Goal: Register for event/course

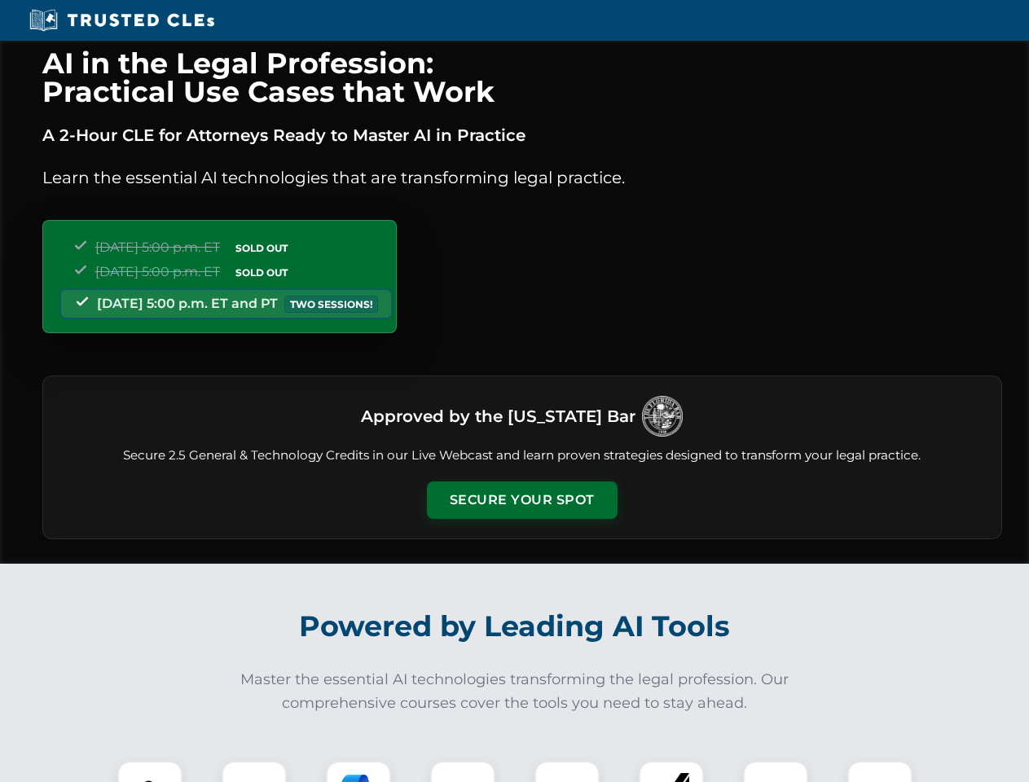
click at [522, 500] on button "Secure Your Spot" at bounding box center [522, 500] width 191 height 37
click at [150, 772] on img at bounding box center [149, 793] width 47 height 47
click at [254, 772] on div at bounding box center [254, 793] width 65 height 65
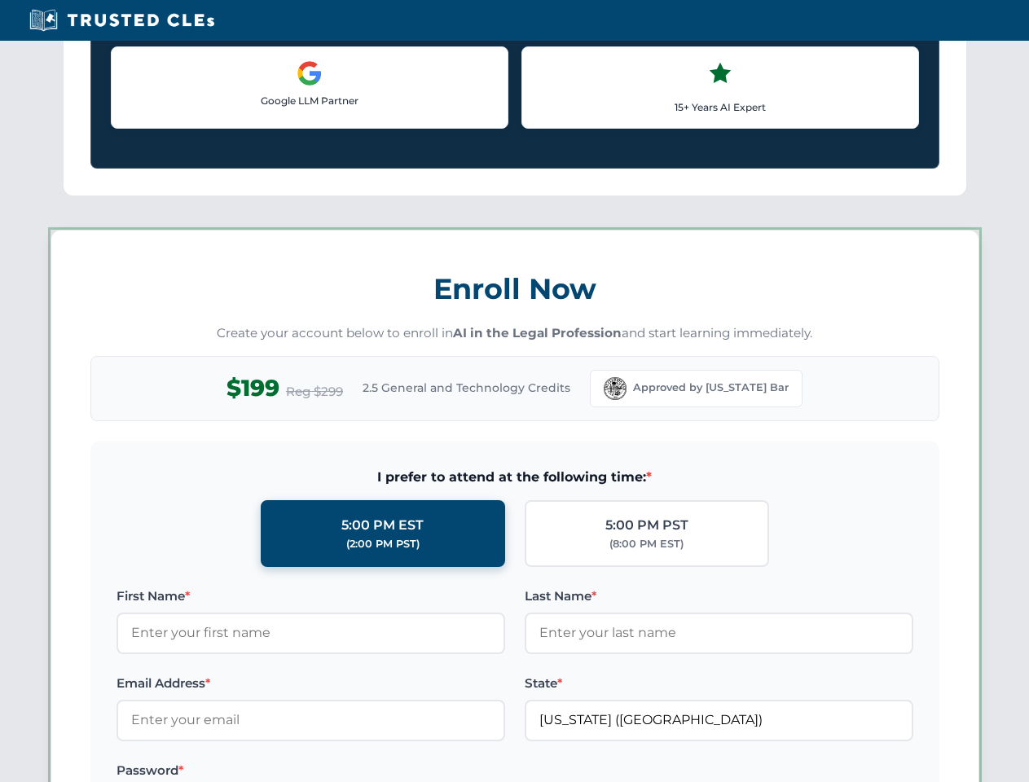
click at [463, 772] on label "Password *" at bounding box center [311, 771] width 389 height 20
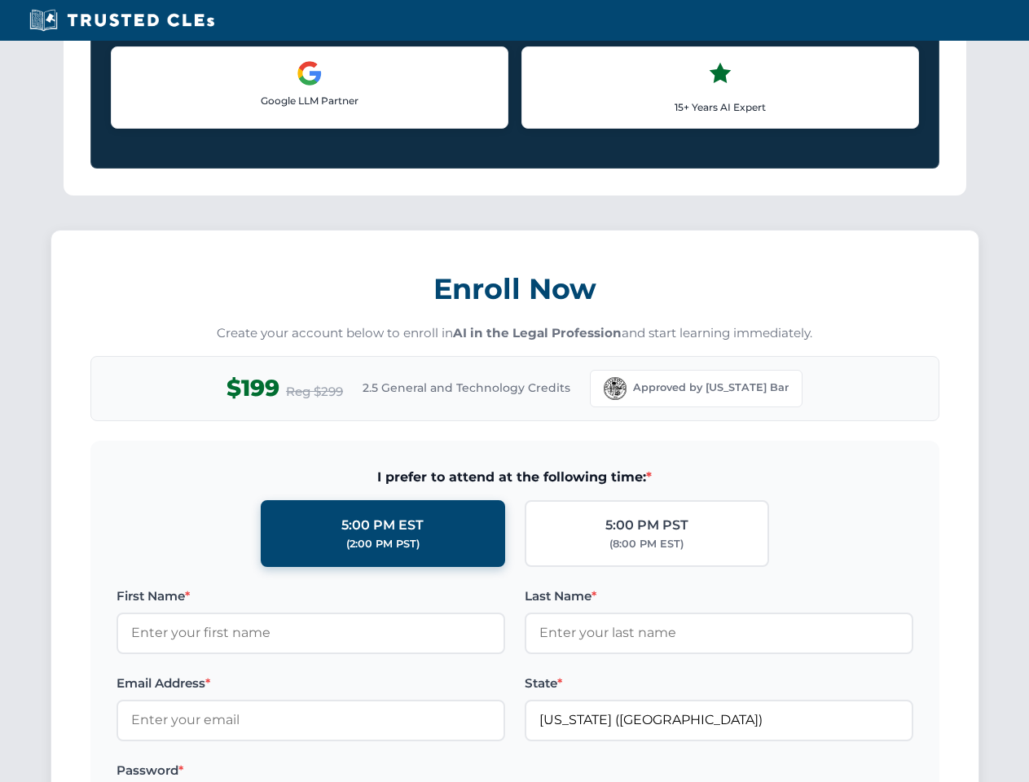
scroll to position [1600, 0]
